Goal: Information Seeking & Learning: Learn about a topic

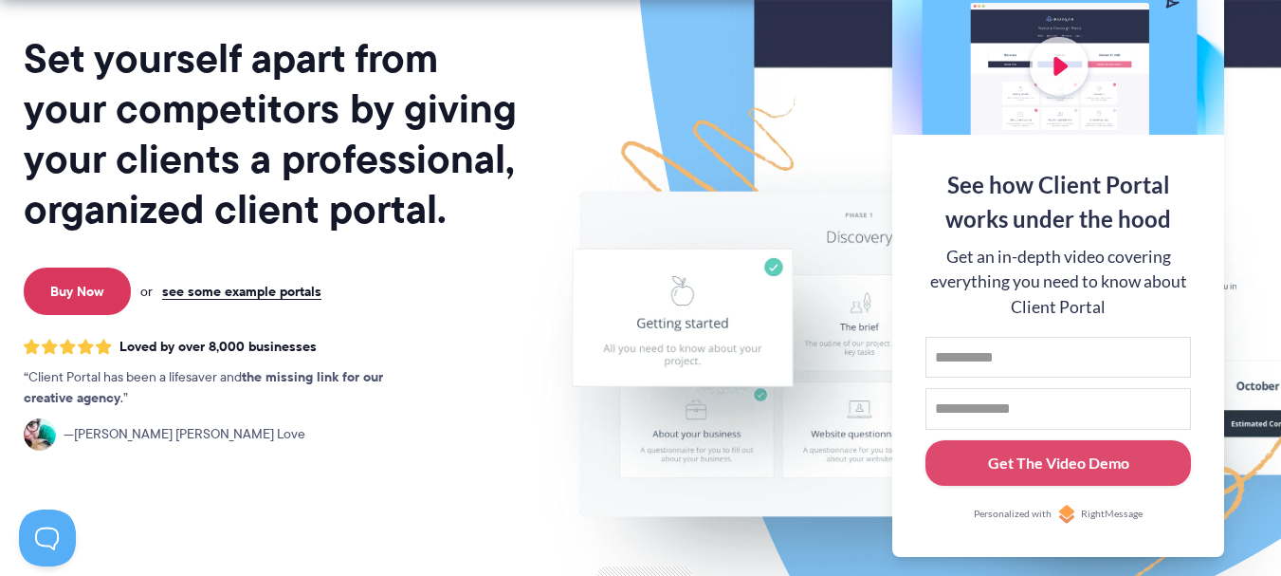
scroll to position [224, 0]
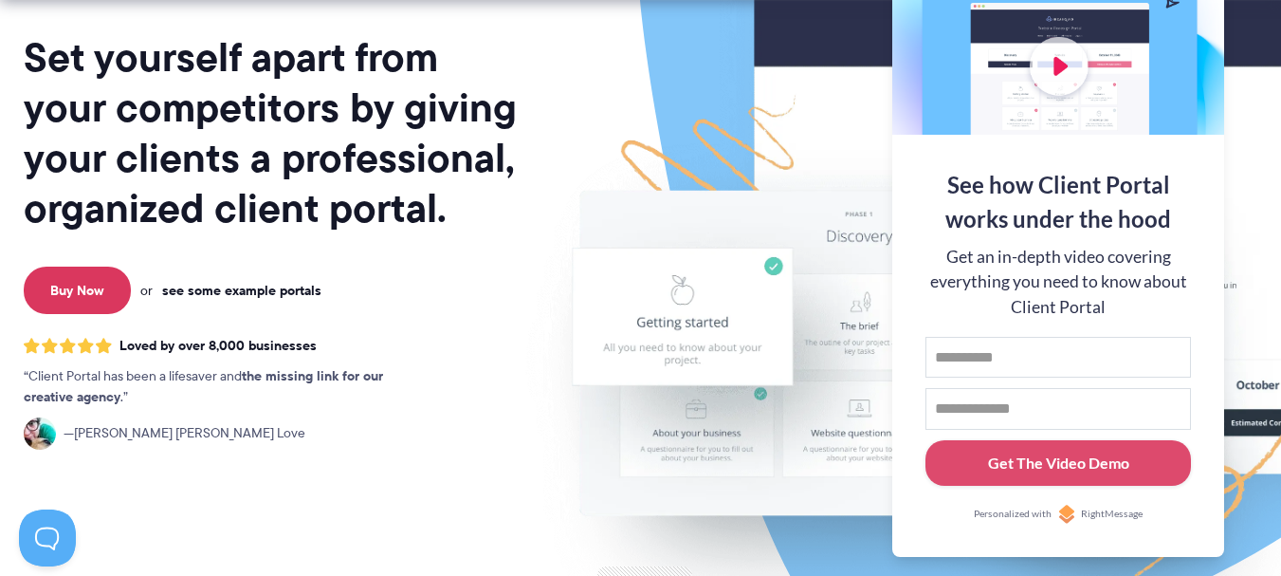
click at [258, 294] on link "see some example portals" at bounding box center [241, 290] width 159 height 17
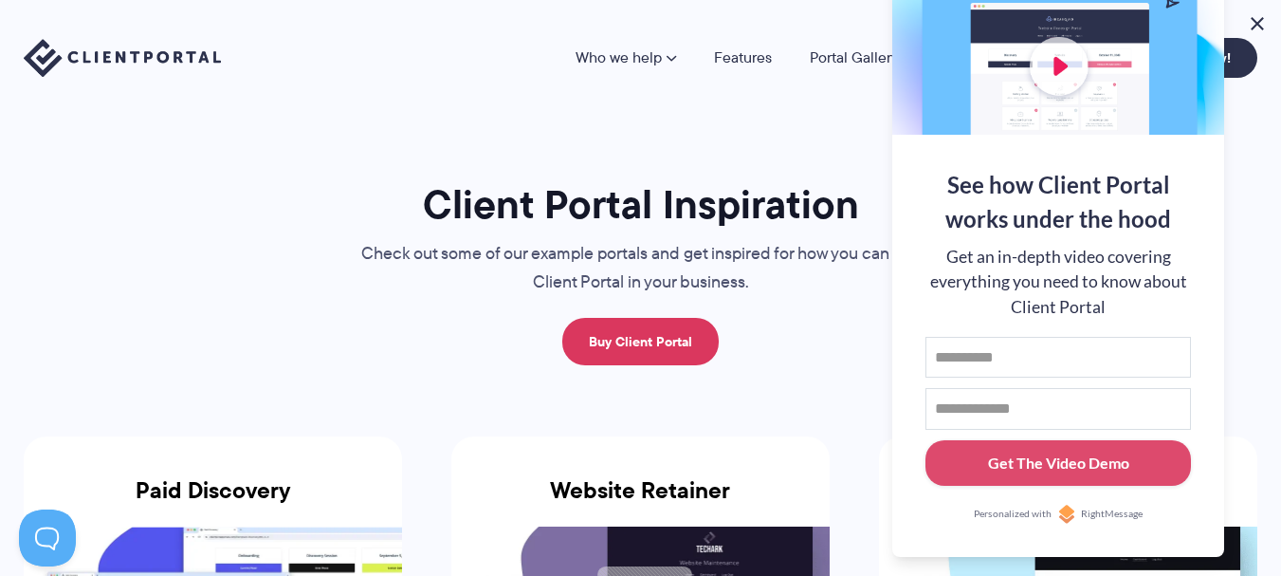
click at [1255, 29] on button at bounding box center [1257, 23] width 23 height 23
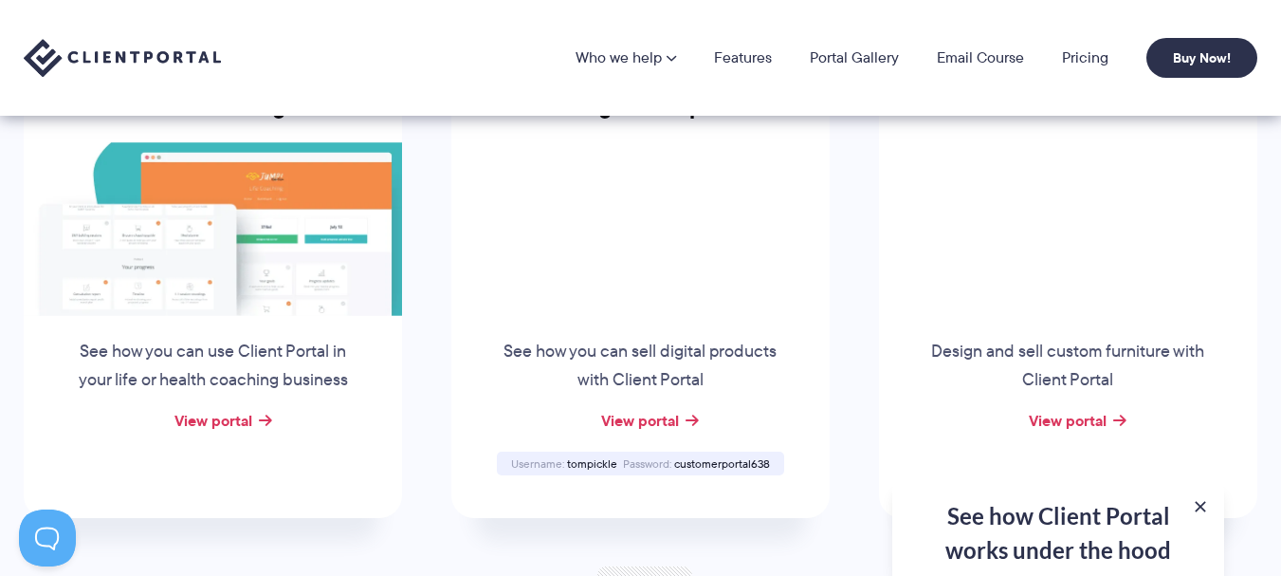
scroll to position [1435, 0]
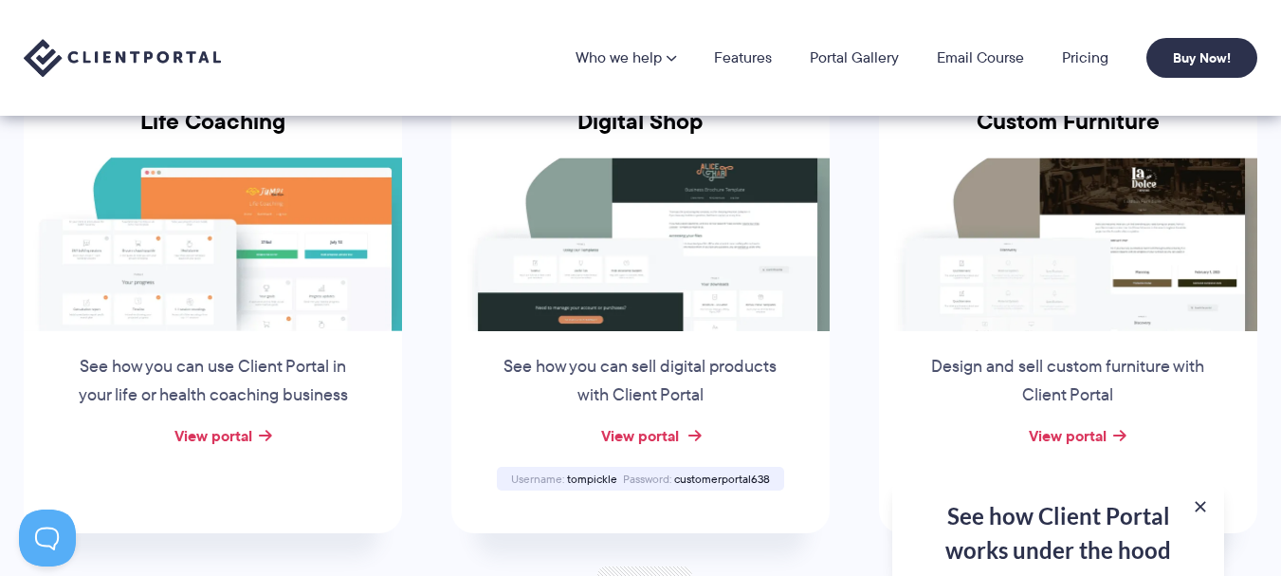
click at [675, 438] on link "View portal" at bounding box center [640, 435] width 78 height 23
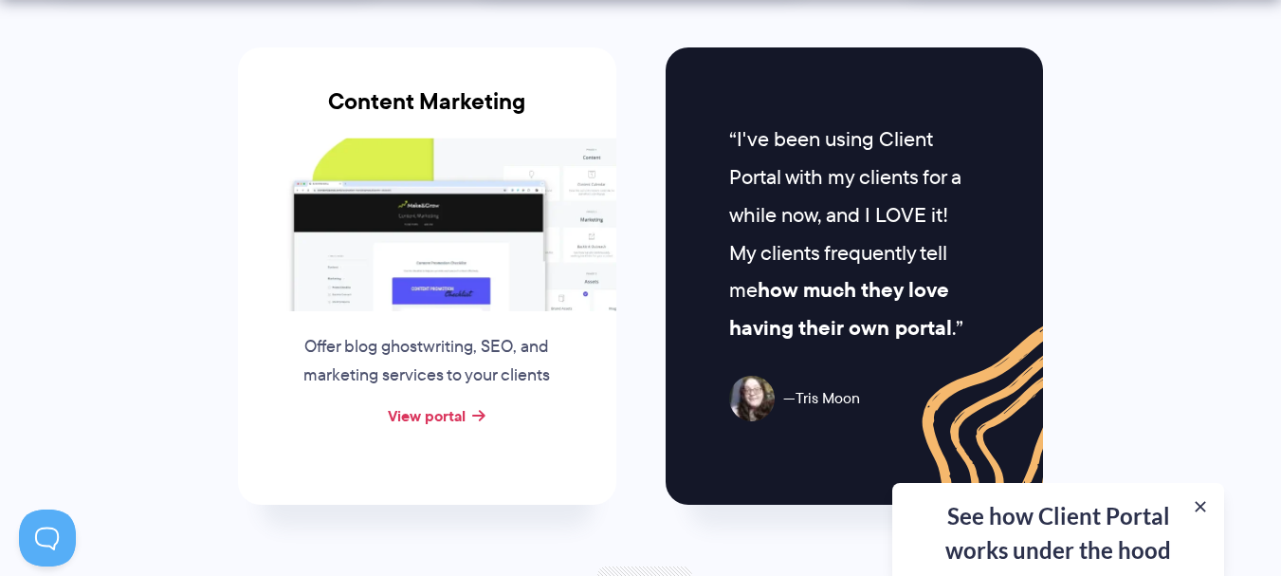
scroll to position [1992, 0]
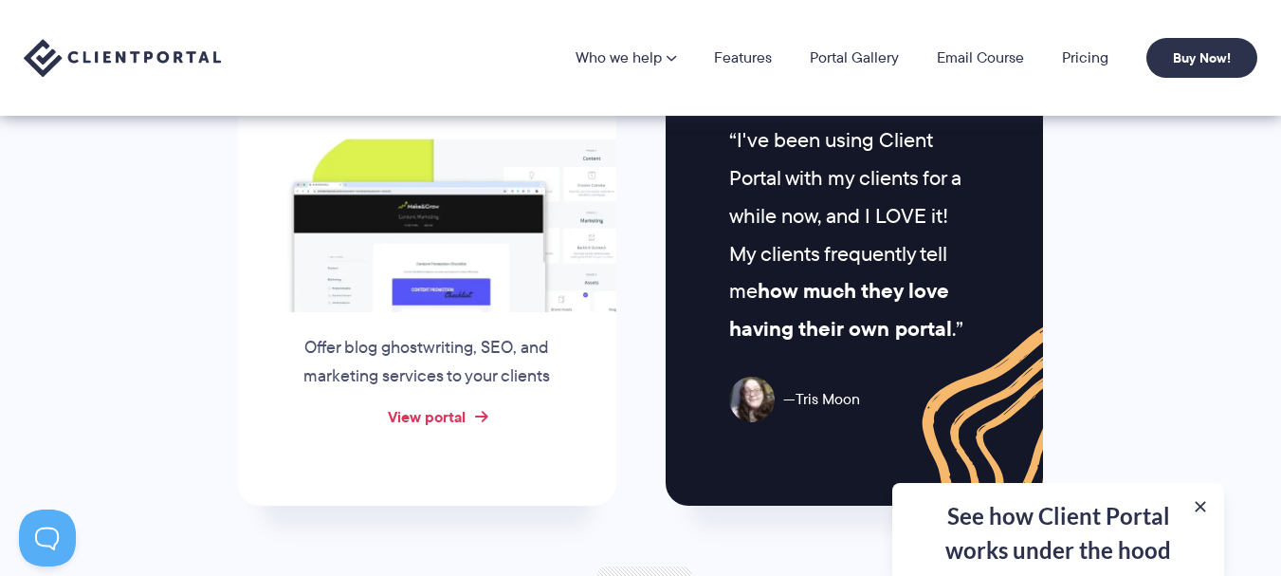
click at [439, 417] on link "View portal" at bounding box center [427, 416] width 78 height 23
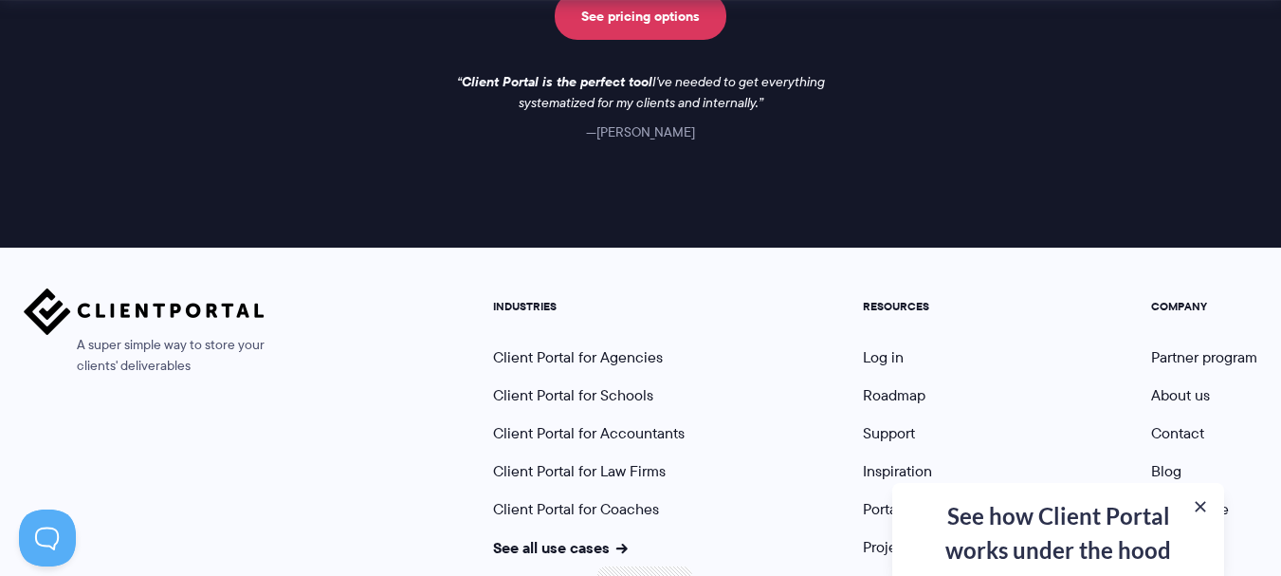
scroll to position [3050, 0]
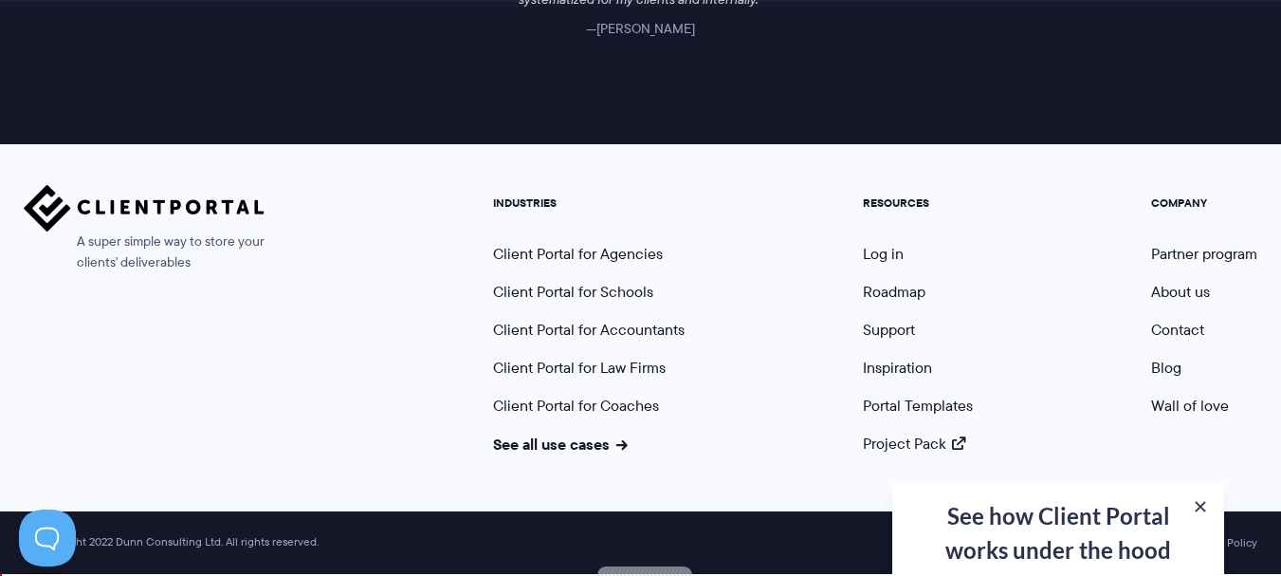
click at [125, 205] on img at bounding box center [144, 208] width 241 height 46
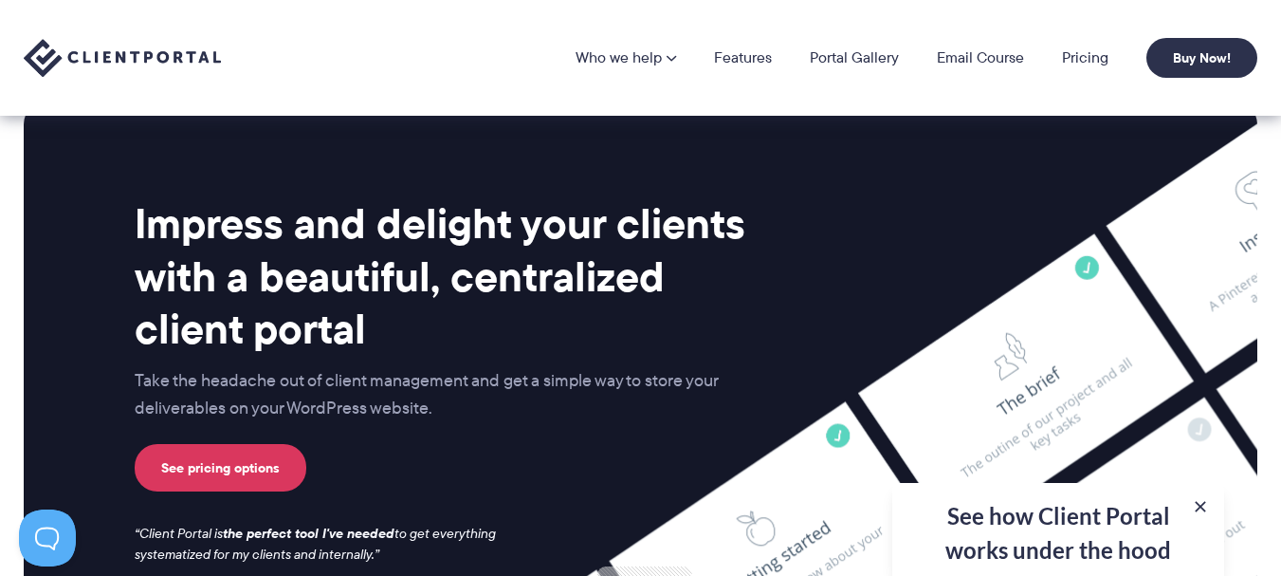
scroll to position [7537, 0]
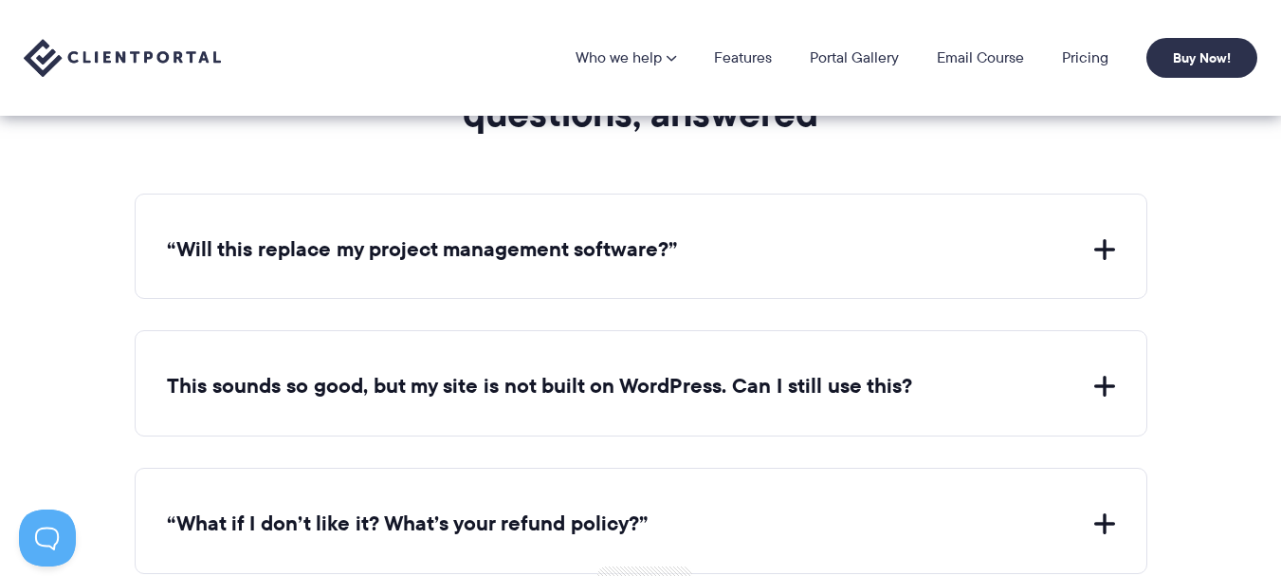
scroll to position [6837, 0]
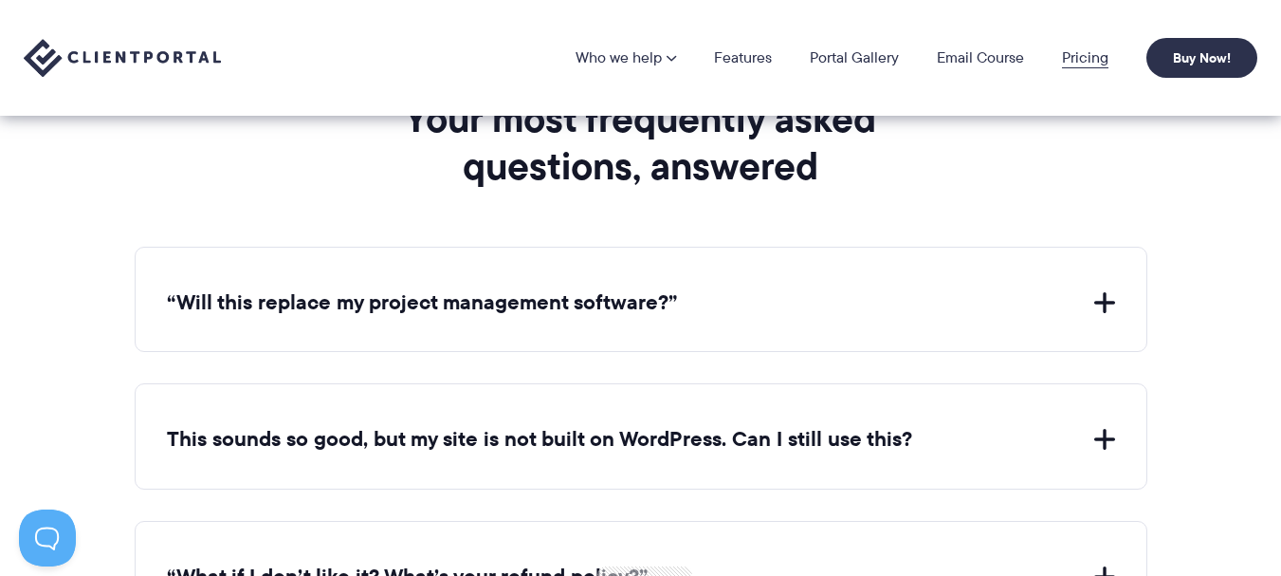
click at [1100, 63] on link "Pricing" at bounding box center [1085, 57] width 46 height 15
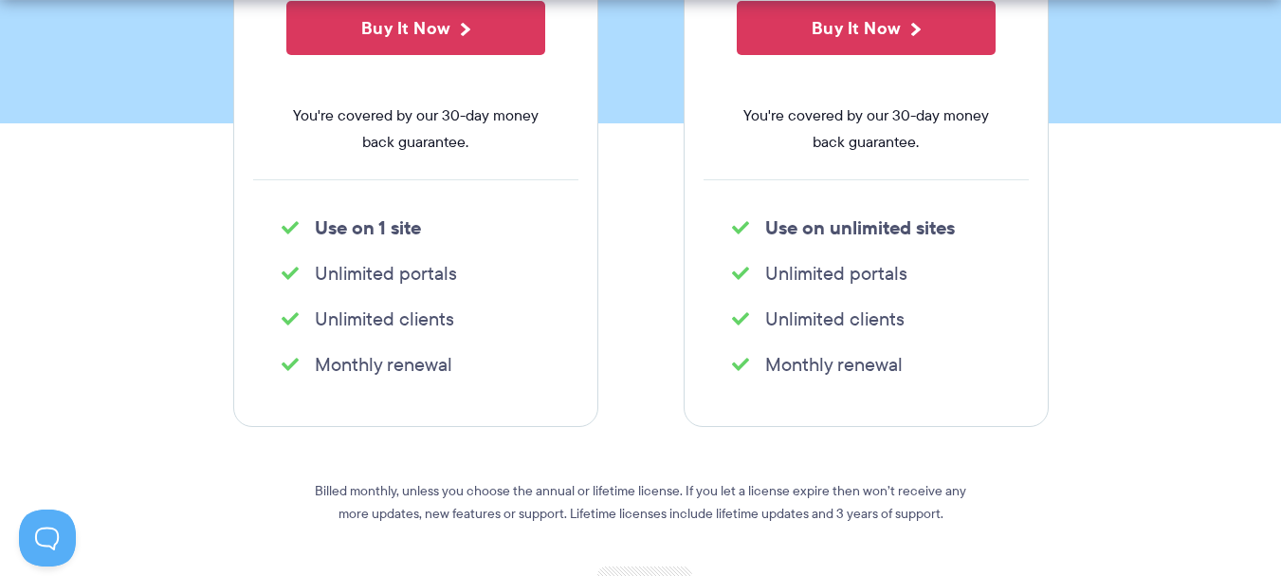
scroll to position [613, 0]
